Goal: Task Accomplishment & Management: Complete application form

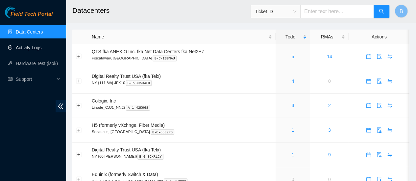
click at [33, 50] on link "Activity Logs" at bounding box center [29, 47] width 26 height 5
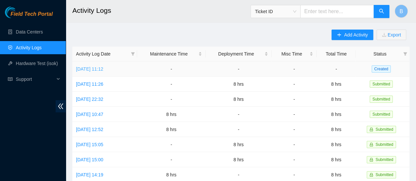
click at [103, 71] on link "[DATE] 11:12" at bounding box center [89, 68] width 27 height 5
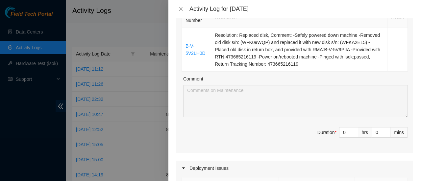
scroll to position [116, 0]
click at [344, 131] on input "0" at bounding box center [349, 132] width 18 height 10
type input "8"
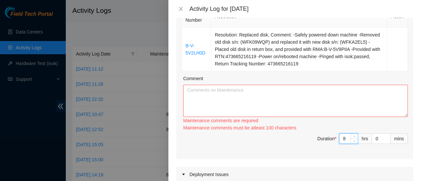
scroll to position [93, 0]
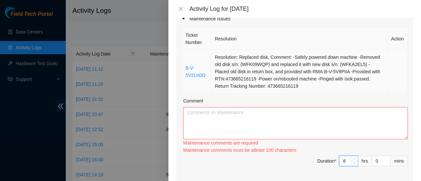
type input "8"
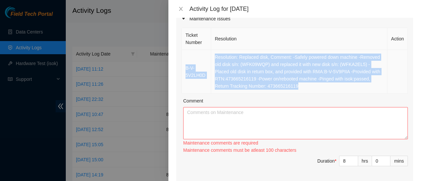
drag, startPoint x: 307, startPoint y: 86, endPoint x: 186, endPoint y: 69, distance: 122.6
click at [186, 69] on tr "B-V-5V2LH0D Resolution: Replaced disk, Comment: -Safely powered down machine -R…" at bounding box center [295, 72] width 226 height 44
copy tr "B-V-5V2LH0D Resolution: Replaced disk, Comment: -Safely powered down machine -R…"
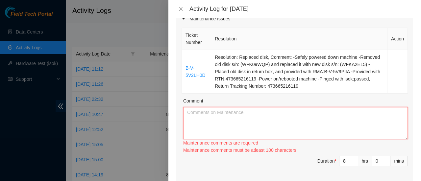
click at [189, 113] on textarea "Comment" at bounding box center [295, 123] width 225 height 32
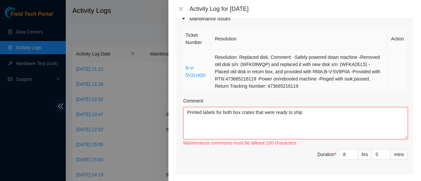
paste textarea "B-V-5V2LH0D Resolution: Replaced disk, Comment: -Safely powered down machine -R…"
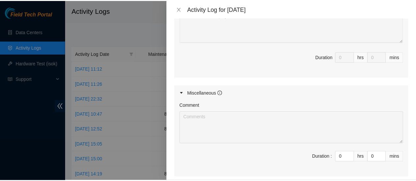
scroll to position [392, 0]
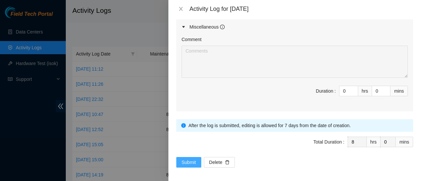
type textarea "Printed labels for both box crates that were ready to ship B-V-5V2LH0D Resoluti…"
click at [196, 159] on span "Submit" at bounding box center [189, 162] width 14 height 7
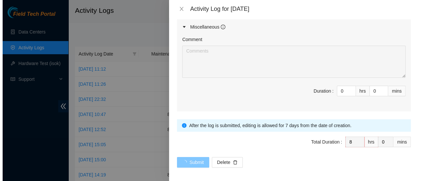
scroll to position [0, 0]
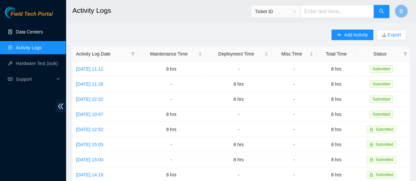
click at [25, 32] on link "Data Centers" at bounding box center [29, 31] width 27 height 5
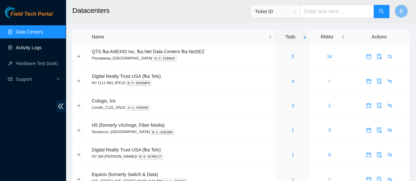
click at [33, 50] on link "Activity Logs" at bounding box center [29, 47] width 26 height 5
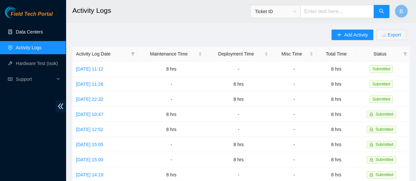
click at [33, 34] on link "Data Centers" at bounding box center [29, 31] width 27 height 5
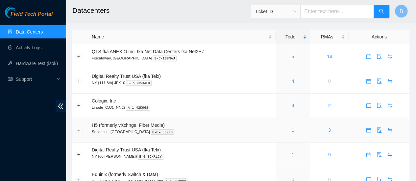
click at [293, 130] on link "1" at bounding box center [293, 130] width 3 height 5
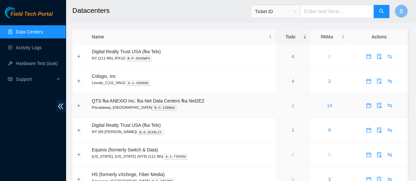
click at [292, 106] on link "2" at bounding box center [293, 105] width 3 height 5
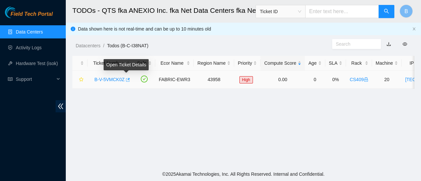
click at [126, 79] on icon "button" at bounding box center [127, 80] width 5 height 5
click at [36, 35] on link "Data Centers" at bounding box center [29, 31] width 27 height 5
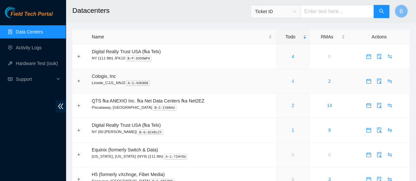
click at [294, 83] on link "4" at bounding box center [293, 81] width 3 height 5
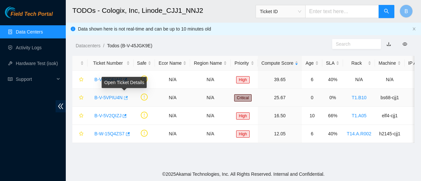
click at [126, 99] on icon "button" at bounding box center [126, 98] width 4 height 4
click at [25, 30] on link "Data Centers" at bounding box center [29, 31] width 27 height 5
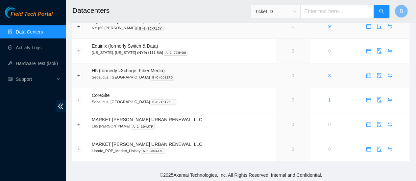
scroll to position [106, 0]
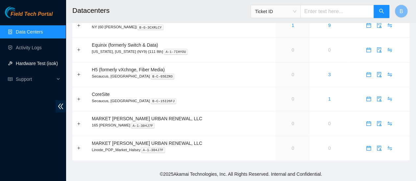
click at [36, 65] on link "Hardware Test (isok)" at bounding box center [37, 63] width 42 height 5
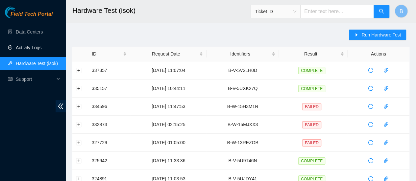
click at [30, 48] on link "Activity Logs" at bounding box center [29, 47] width 26 height 5
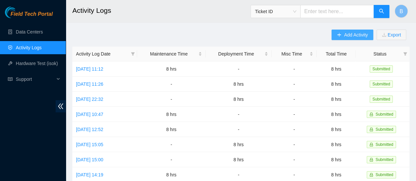
click at [357, 34] on span "Add Activity" at bounding box center [356, 34] width 24 height 7
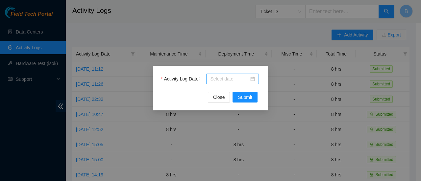
click at [235, 84] on div at bounding box center [232, 79] width 53 height 11
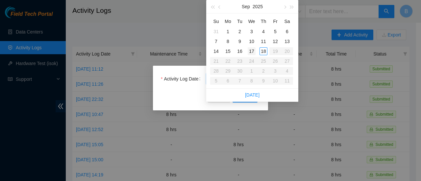
type input "2025-09-17"
click at [252, 50] on div "17" at bounding box center [252, 51] width 8 height 8
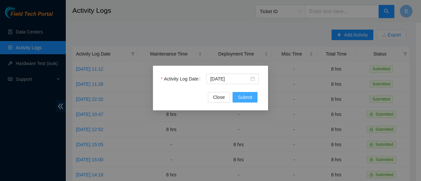
click at [245, 98] on span "Submit" at bounding box center [245, 97] width 14 height 7
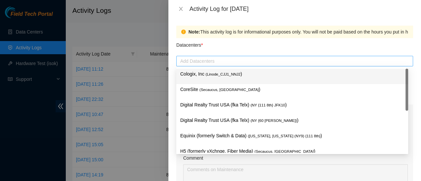
click at [223, 64] on div at bounding box center [295, 61] width 234 height 8
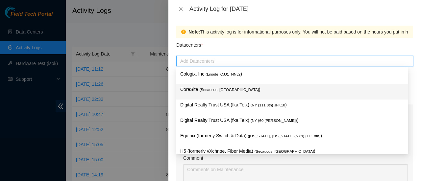
click at [212, 92] on span "( Secaucus, NJ NY2" at bounding box center [228, 90] width 59 height 4
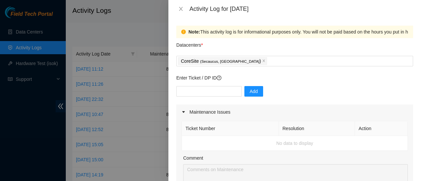
click at [225, 44] on div "Datacenters *" at bounding box center [294, 47] width 237 height 18
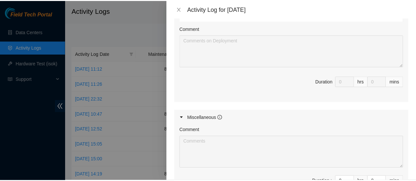
scroll to position [356, 0]
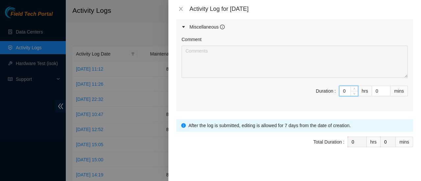
click at [341, 90] on input "0" at bounding box center [349, 91] width 18 height 10
type input "8"
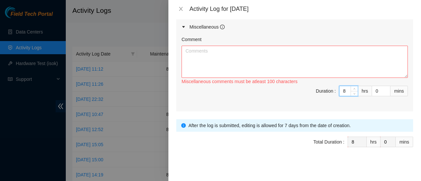
type input "8"
click at [250, 66] on textarea "Comment" at bounding box center [295, 62] width 226 height 32
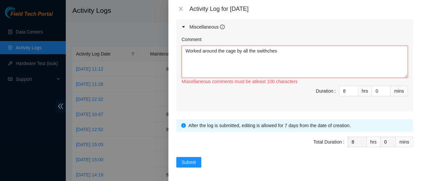
click at [267, 49] on textarea "Worked around the cage by all the swithches" at bounding box center [295, 62] width 226 height 32
click at [280, 52] on textarea "Worked around the cage by all the switches" at bounding box center [295, 62] width 226 height 32
click at [247, 49] on textarea "Worked around the cage by all the switches that were left from Decons" at bounding box center [295, 62] width 226 height 32
click at [243, 49] on textarea "Worked around the cage by all the switches that were left from Decons" at bounding box center [295, 62] width 226 height 32
click at [358, 50] on textarea "Worked around the cage by placing all the switches that were left from Decons" at bounding box center [295, 62] width 226 height 32
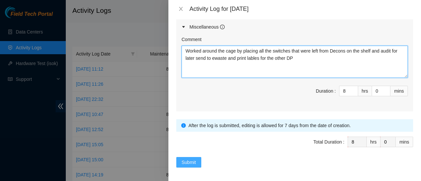
type textarea "Worked around the cage by placing all the switches that were left from Decons o…"
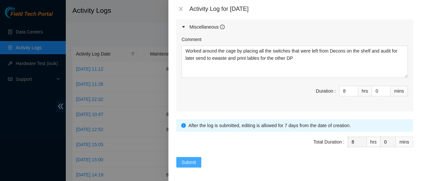
click at [183, 164] on button "Submit" at bounding box center [188, 162] width 25 height 11
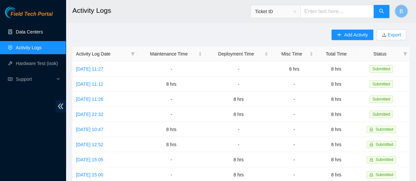
click at [21, 32] on link "Data Centers" at bounding box center [29, 31] width 27 height 5
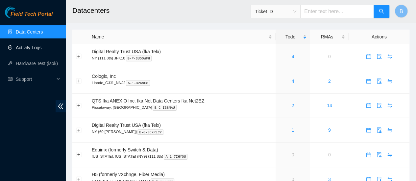
click at [33, 47] on link "Activity Logs" at bounding box center [29, 47] width 26 height 5
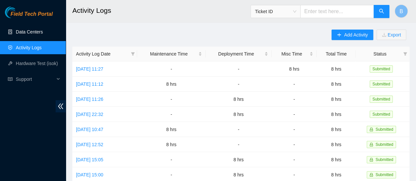
click at [29, 33] on link "Data Centers" at bounding box center [29, 31] width 27 height 5
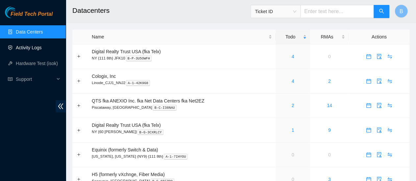
click at [33, 50] on link "Activity Logs" at bounding box center [29, 47] width 26 height 5
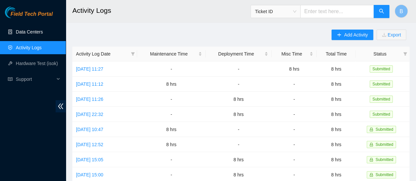
click at [28, 35] on link "Data Centers" at bounding box center [29, 31] width 27 height 5
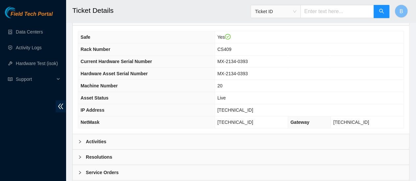
scroll to position [236, 0]
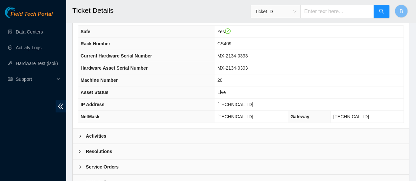
click at [111, 132] on div "Activities" at bounding box center [241, 136] width 337 height 15
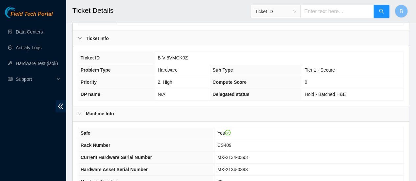
scroll to position [0, 0]
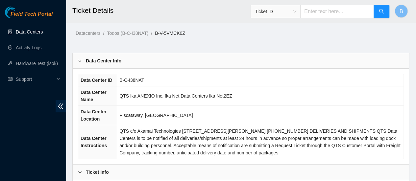
click at [19, 33] on link "Data Centers" at bounding box center [29, 31] width 27 height 5
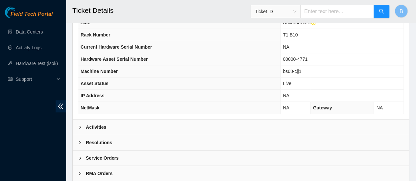
scroll to position [258, 0]
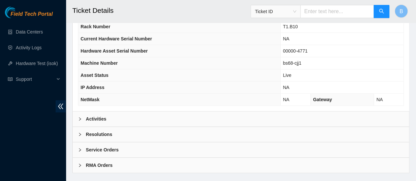
click at [85, 118] on div at bounding box center [82, 119] width 8 height 7
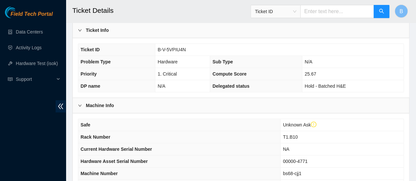
scroll to position [142, 0]
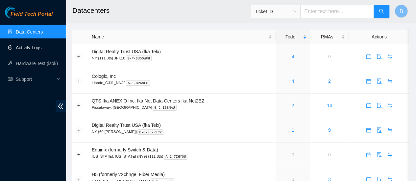
click at [26, 50] on link "Activity Logs" at bounding box center [29, 47] width 26 height 5
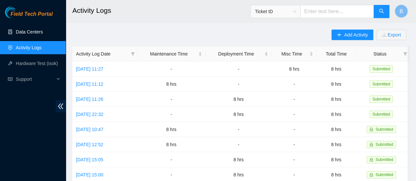
click at [19, 34] on link "Data Centers" at bounding box center [29, 31] width 27 height 5
